Goal: Transaction & Acquisition: Purchase product/service

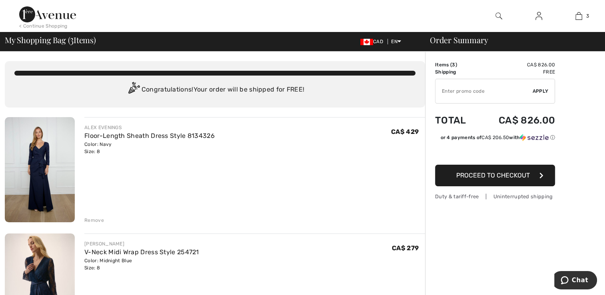
click at [90, 222] on div "Remove" at bounding box center [94, 220] width 20 height 7
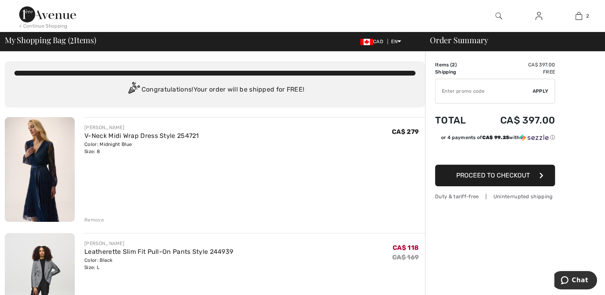
click at [127, 164] on div "JOSEPH RIBKOFF V-Neck Midi Wrap Dress Style 254721 Color: Midnight Blue Size: 8…" at bounding box center [254, 170] width 341 height 106
click at [118, 138] on link "V-Neck Midi Wrap Dress Style 254721" at bounding box center [141, 136] width 115 height 8
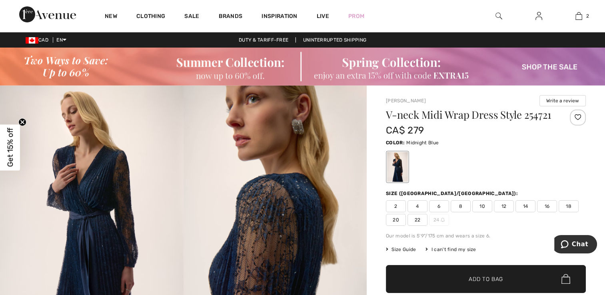
click at [217, 212] on img at bounding box center [276, 223] width 184 height 275
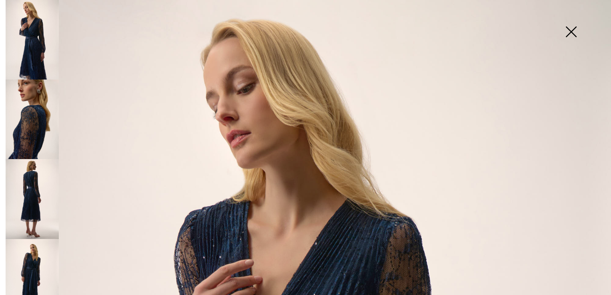
click at [34, 259] on img at bounding box center [32, 279] width 53 height 80
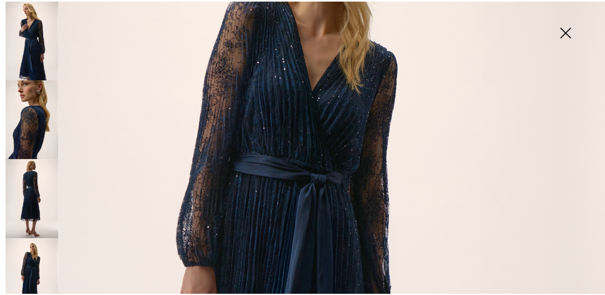
scroll to position [197, 0]
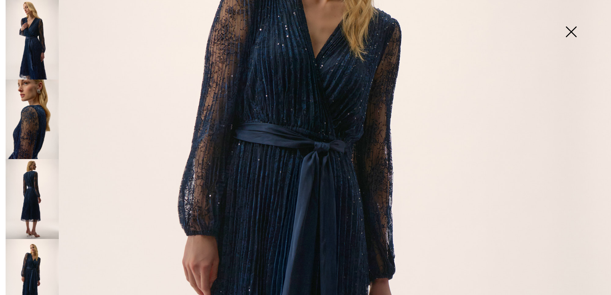
click at [574, 37] on img at bounding box center [571, 32] width 40 height 41
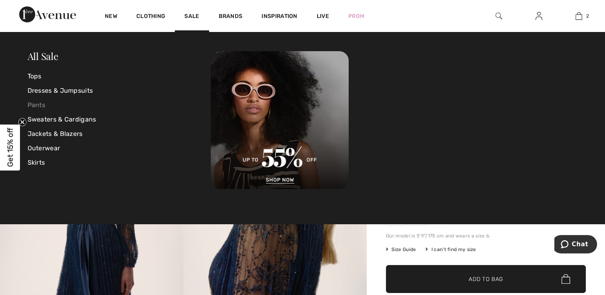
click at [41, 102] on link "Pants" at bounding box center [120, 105] width 184 height 14
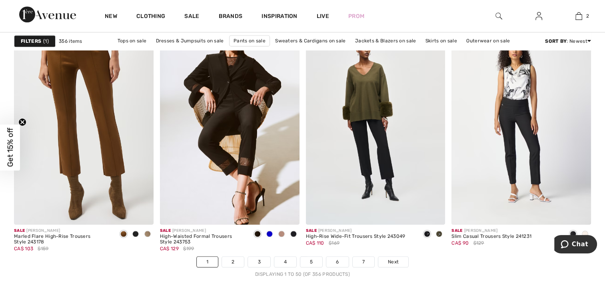
scroll to position [3667, 0]
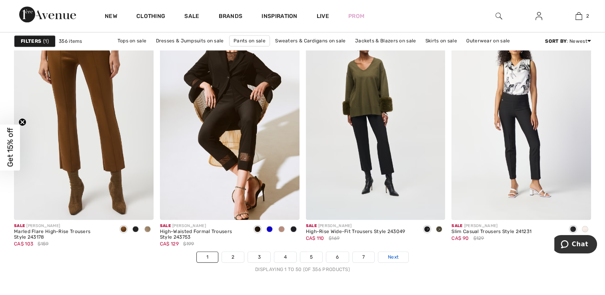
click at [389, 254] on span "Next" at bounding box center [393, 257] width 11 height 7
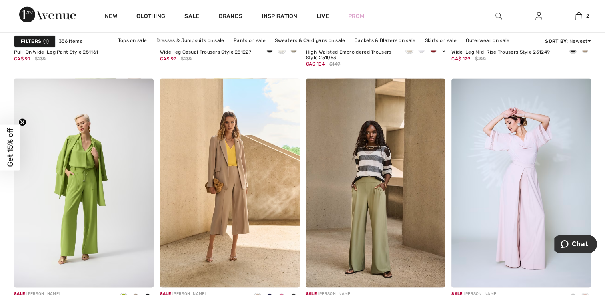
scroll to position [1436, 0]
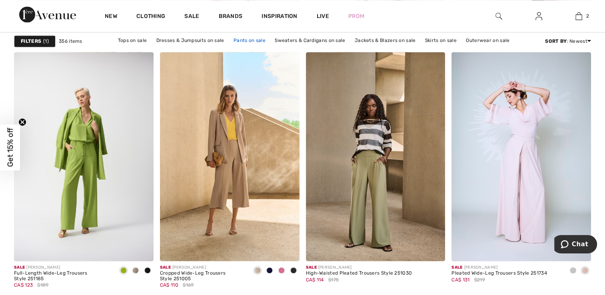
click at [248, 40] on link "Pants on sale" at bounding box center [250, 40] width 40 height 10
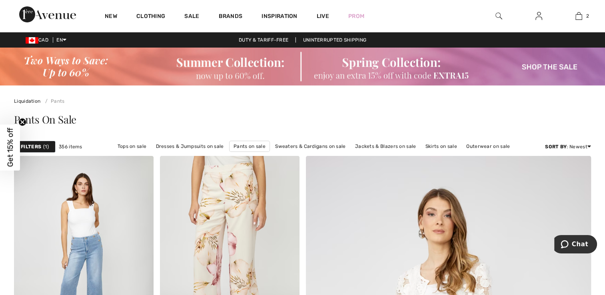
click at [27, 144] on strong "Filters" at bounding box center [31, 146] width 20 height 7
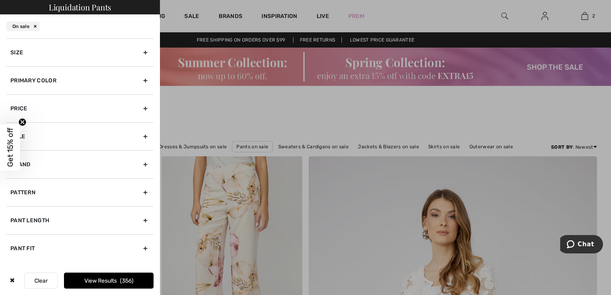
click at [144, 80] on div "Primary Color" at bounding box center [79, 80] width 147 height 28
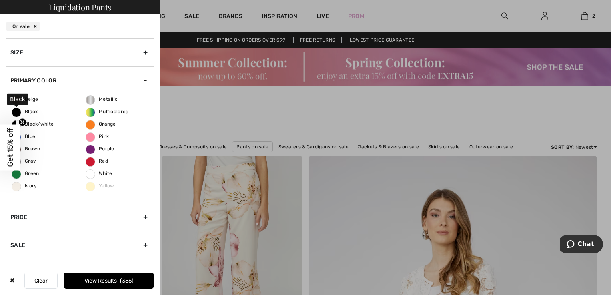
click at [30, 113] on span "Black" at bounding box center [25, 112] width 26 height 6
click at [0, 0] on input "Black" at bounding box center [0, 0] width 0 height 0
click at [92, 279] on button "View Results 126" at bounding box center [109, 281] width 90 height 16
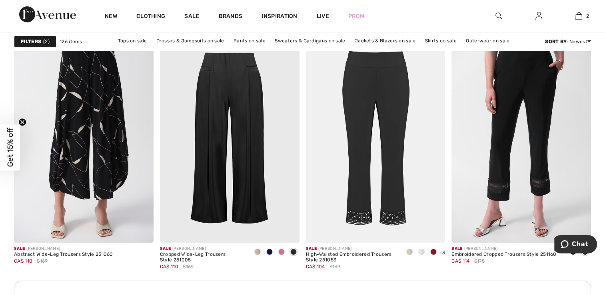
scroll to position [2813, 0]
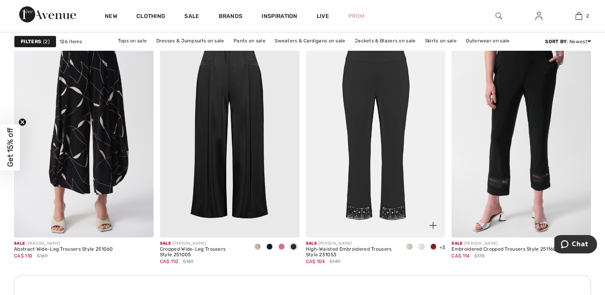
click at [402, 152] on img at bounding box center [376, 132] width 140 height 209
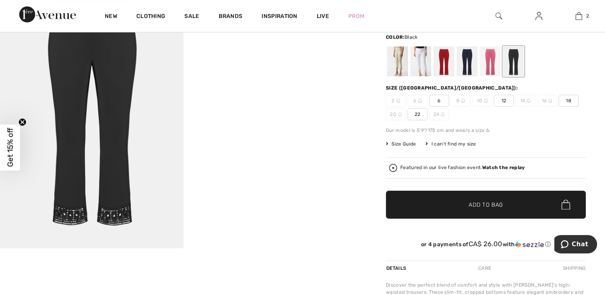
scroll to position [138, 0]
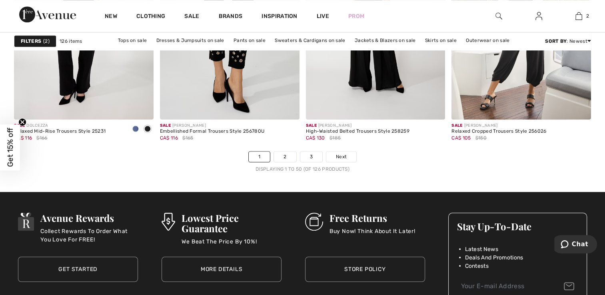
scroll to position [3795, 0]
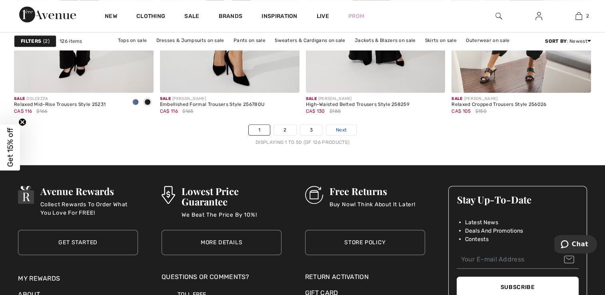
click at [337, 126] on span "Next" at bounding box center [341, 129] width 11 height 7
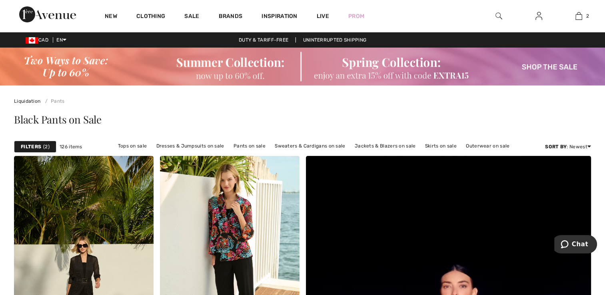
drag, startPoint x: 0, startPoint y: 0, endPoint x: 604, endPoint y: 291, distance: 670.5
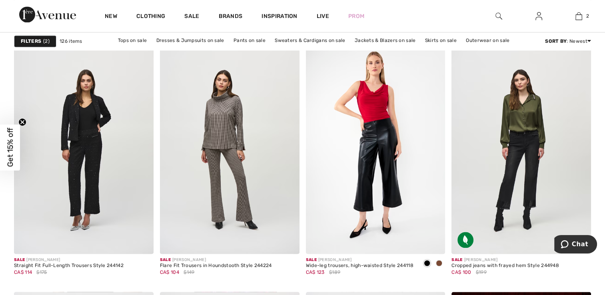
scroll to position [1201, 0]
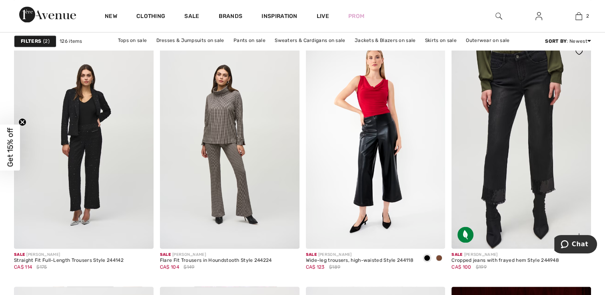
click at [527, 182] on img at bounding box center [522, 144] width 140 height 209
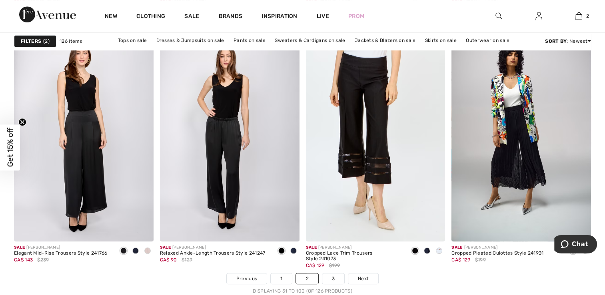
scroll to position [3651, 0]
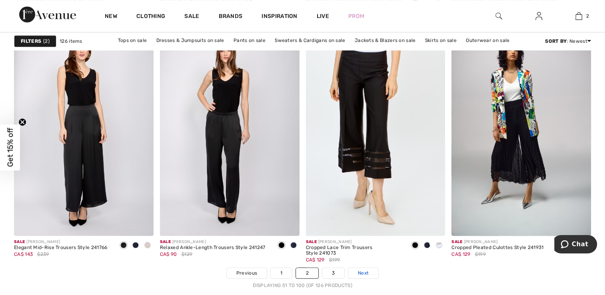
click at [364, 275] on span "Next" at bounding box center [363, 273] width 11 height 7
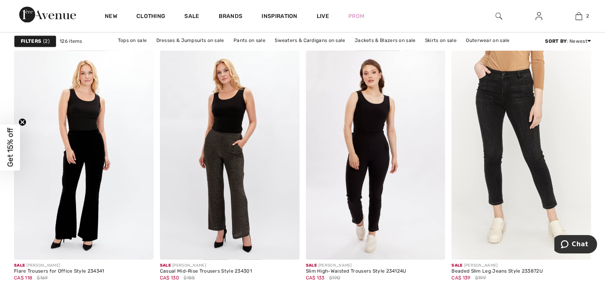
scroll to position [1206, 0]
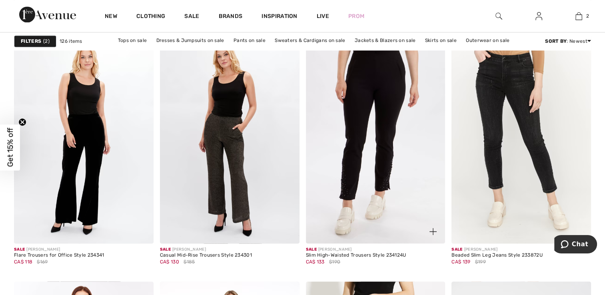
click at [358, 168] on img at bounding box center [376, 138] width 140 height 209
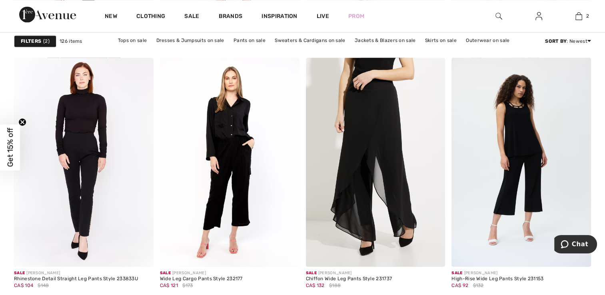
scroll to position [1446, 0]
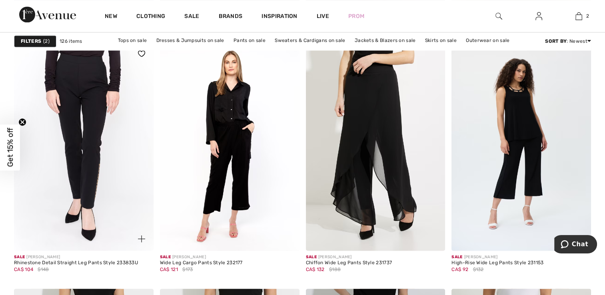
click at [50, 159] on img at bounding box center [84, 146] width 140 height 209
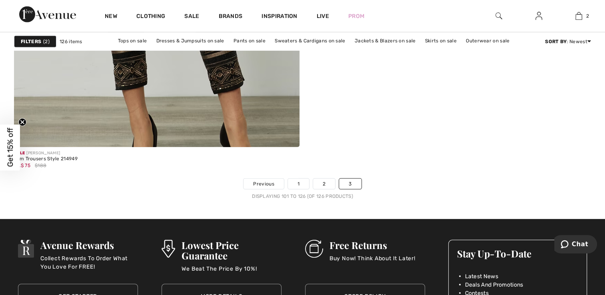
scroll to position [2396, 0]
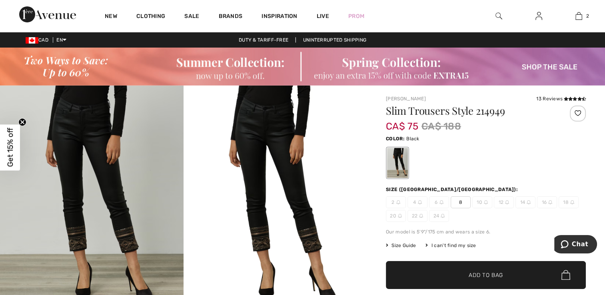
click at [294, 118] on img at bounding box center [276, 200] width 184 height 229
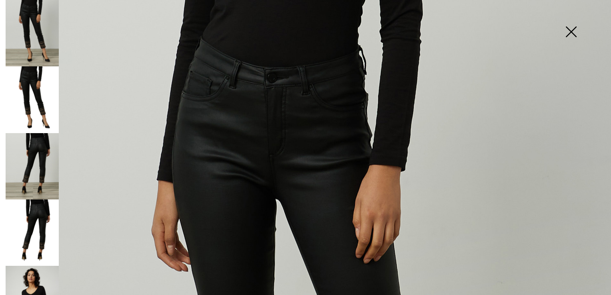
click at [572, 28] on img at bounding box center [571, 32] width 40 height 41
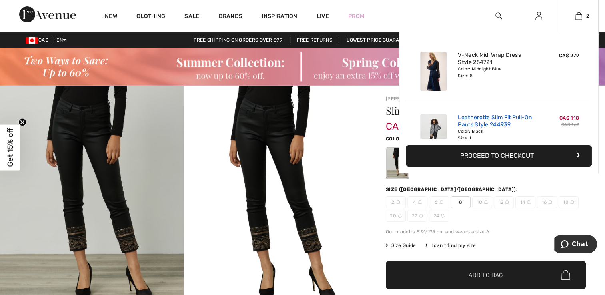
click at [525, 119] on link "Leatherette Slim Fit Pull-On Pants Style 244939" at bounding box center [497, 121] width 79 height 14
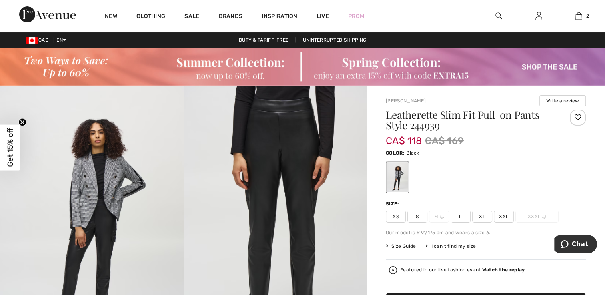
click at [313, 209] on img at bounding box center [276, 223] width 184 height 275
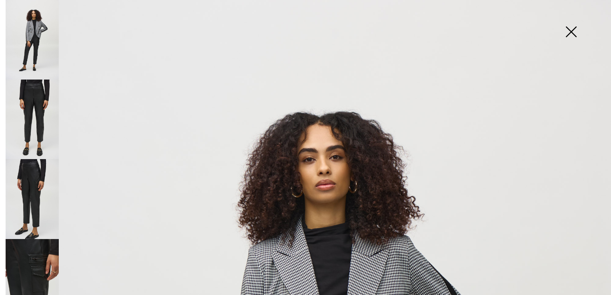
click at [26, 174] on img at bounding box center [32, 199] width 53 height 80
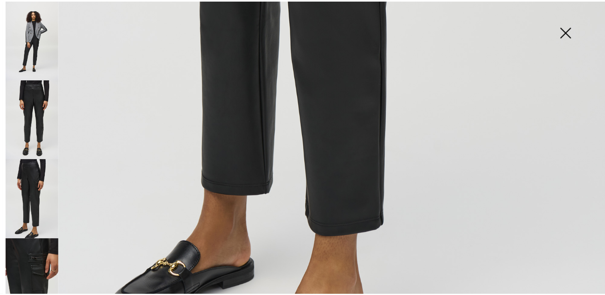
scroll to position [566, 0]
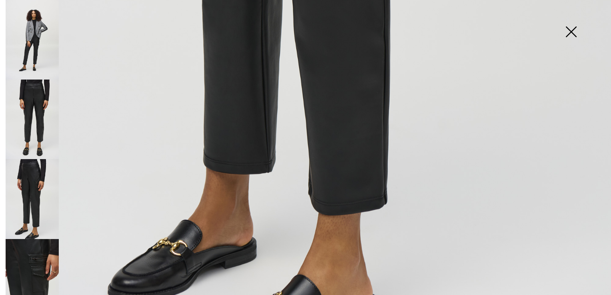
click at [575, 34] on img at bounding box center [571, 32] width 40 height 41
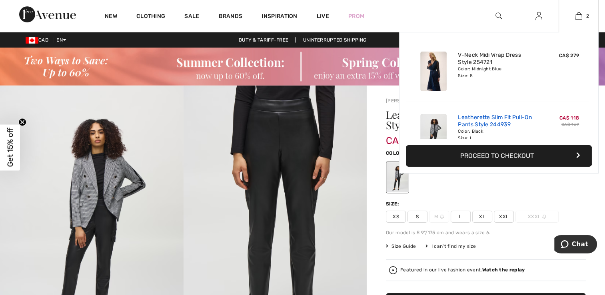
click at [527, 123] on link "Leatherette Slim Fit Pull-On Pants Style 244939" at bounding box center [497, 121] width 79 height 14
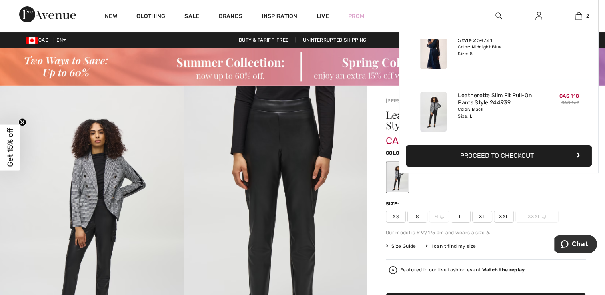
scroll to position [24, 0]
click at [493, 159] on button "Proceed to Checkout" at bounding box center [499, 156] width 186 height 22
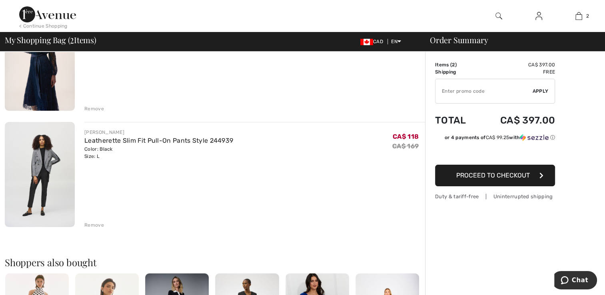
scroll to position [112, 0]
click at [94, 225] on div "Remove" at bounding box center [94, 224] width 20 height 7
